Goal: Book appointment/travel/reservation

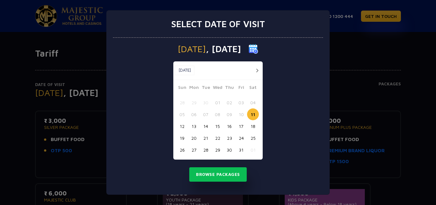
click at [257, 69] on button "button" at bounding box center [257, 70] width 8 height 8
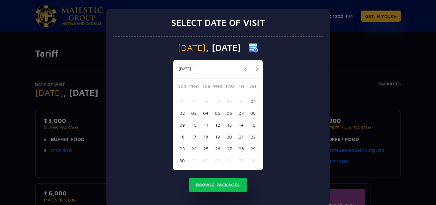
click at [242, 69] on button "button" at bounding box center [245, 69] width 8 height 8
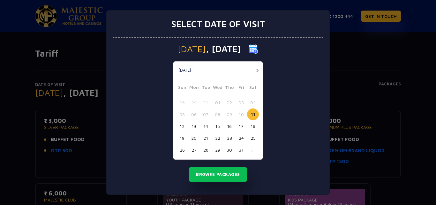
click at [95, 131] on div "Select date of visit [DATE] [DATE] [DATE] Sun Mon Tue Wed Thu Fri Sat 28 29 30 …" at bounding box center [218, 102] width 436 height 205
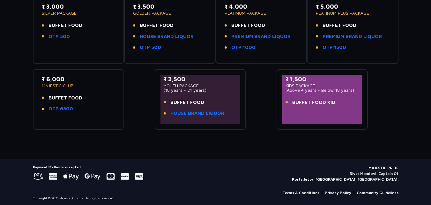
scroll to position [116, 0]
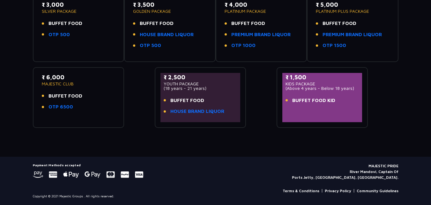
drag, startPoint x: 167, startPoint y: 167, endPoint x: 157, endPoint y: 136, distance: 32.2
click at [157, 136] on div "Tariff Date of Visit [DATE] Change BOOK TICKETS Packages ₹ 3,000 SILVER PACKAGE…" at bounding box center [215, 44] width 431 height 224
